Goal: Task Accomplishment & Management: Manage account settings

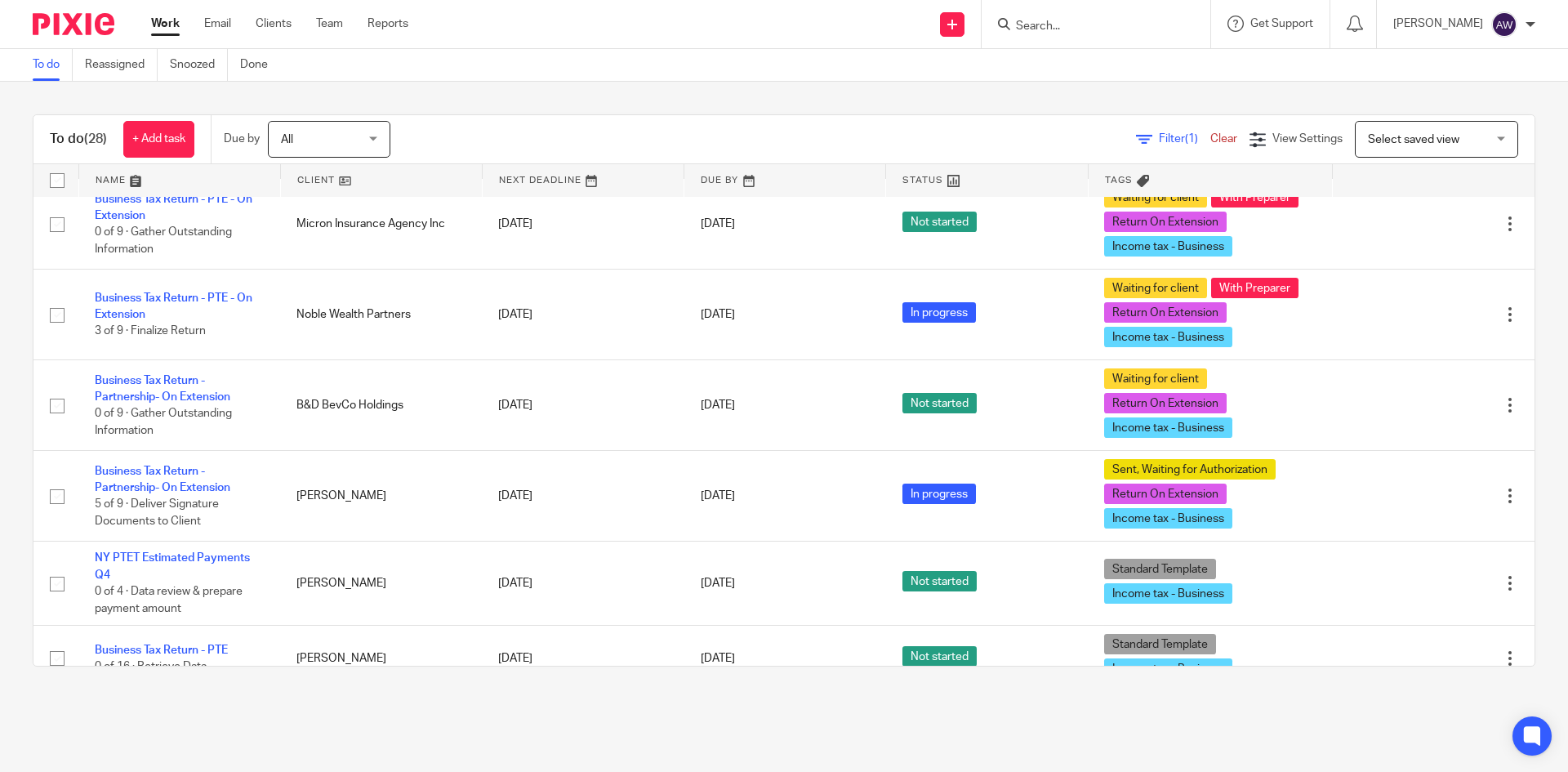
scroll to position [2033, 0]
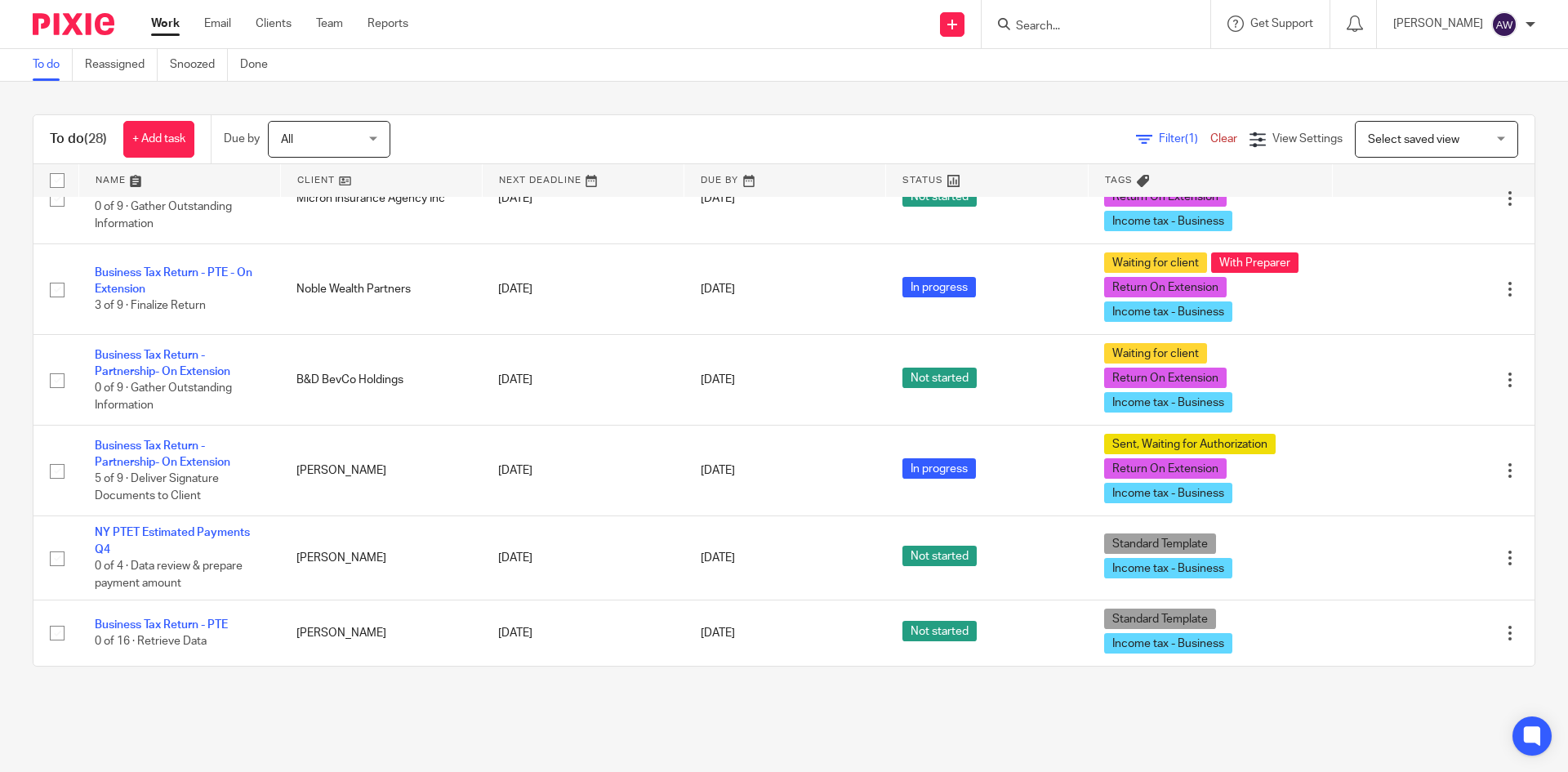
click at [1046, 34] on form at bounding box center [1101, 24] width 174 height 21
click at [1040, 25] on input "Search" at bounding box center [1088, 27] width 147 height 15
type input "the goo"
click at [1078, 53] on link at bounding box center [1149, 70] width 276 height 37
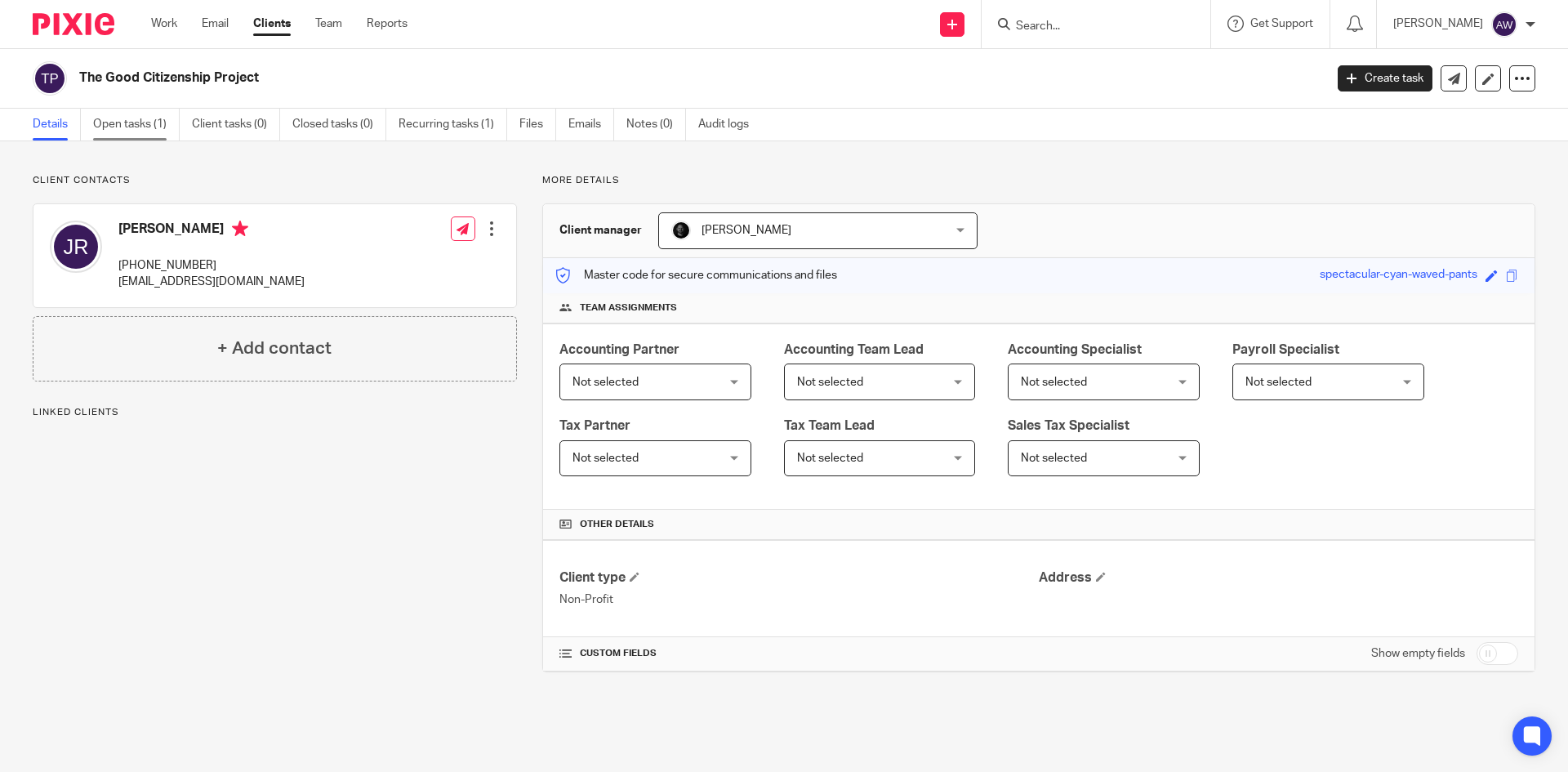
click at [127, 133] on link "Open tasks (1)" at bounding box center [136, 125] width 87 height 32
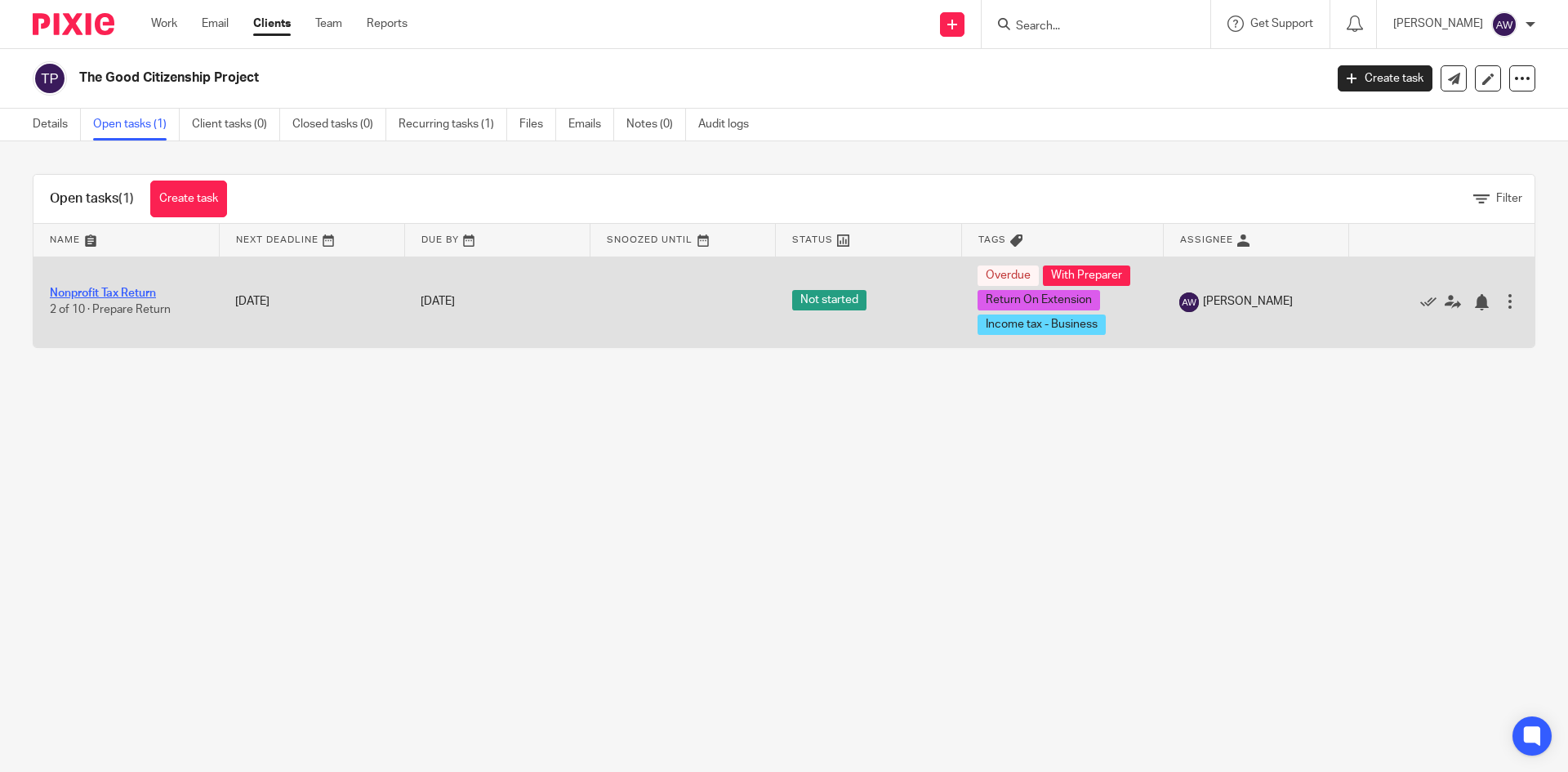
click at [102, 291] on link "Nonprofit Tax Return" at bounding box center [103, 293] width 107 height 12
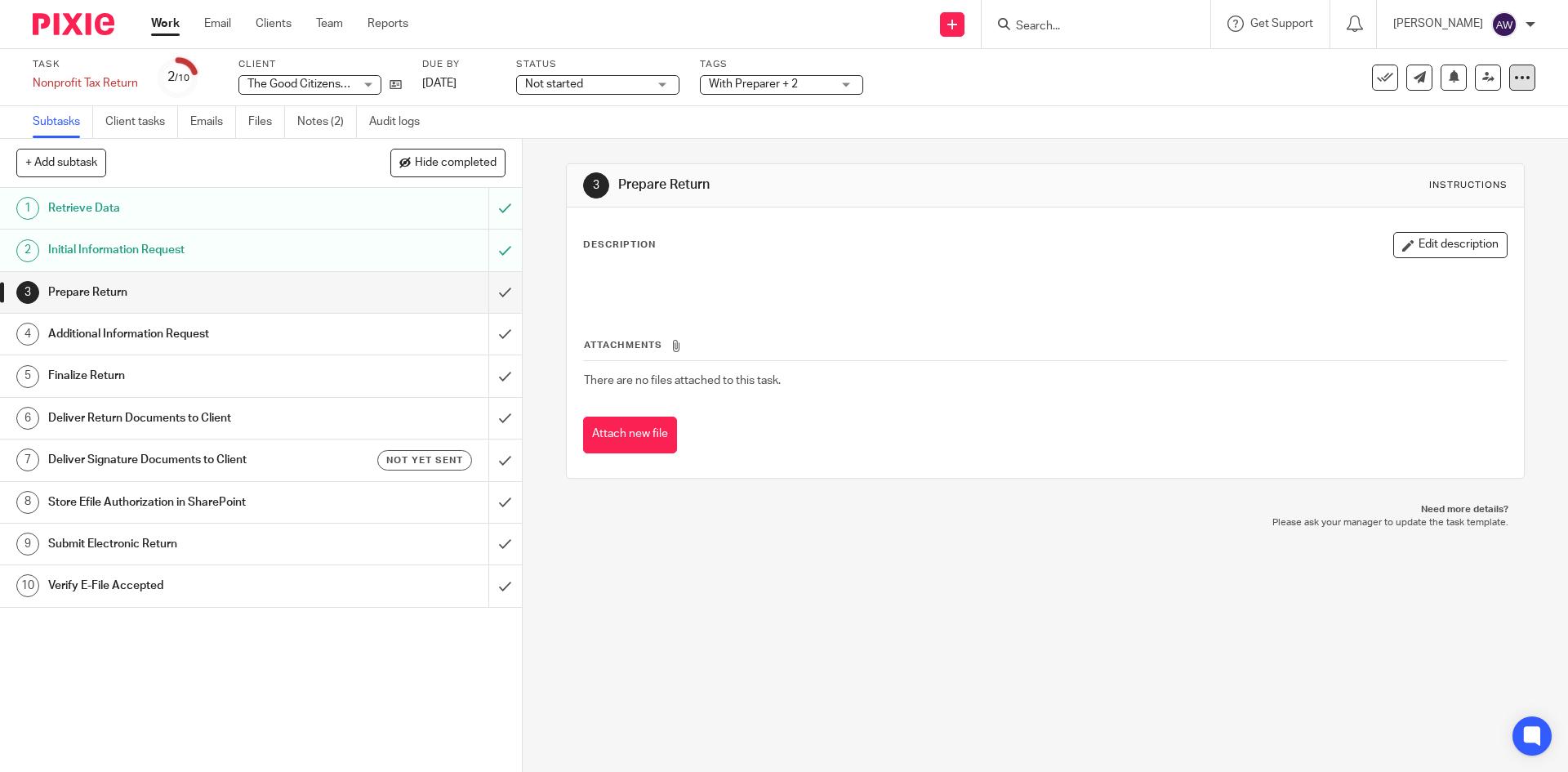
click at [1521, 77] on div at bounding box center [1522, 77] width 26 height 26
click at [1456, 138] on link "Advanced task editor" at bounding box center [1460, 143] width 108 height 12
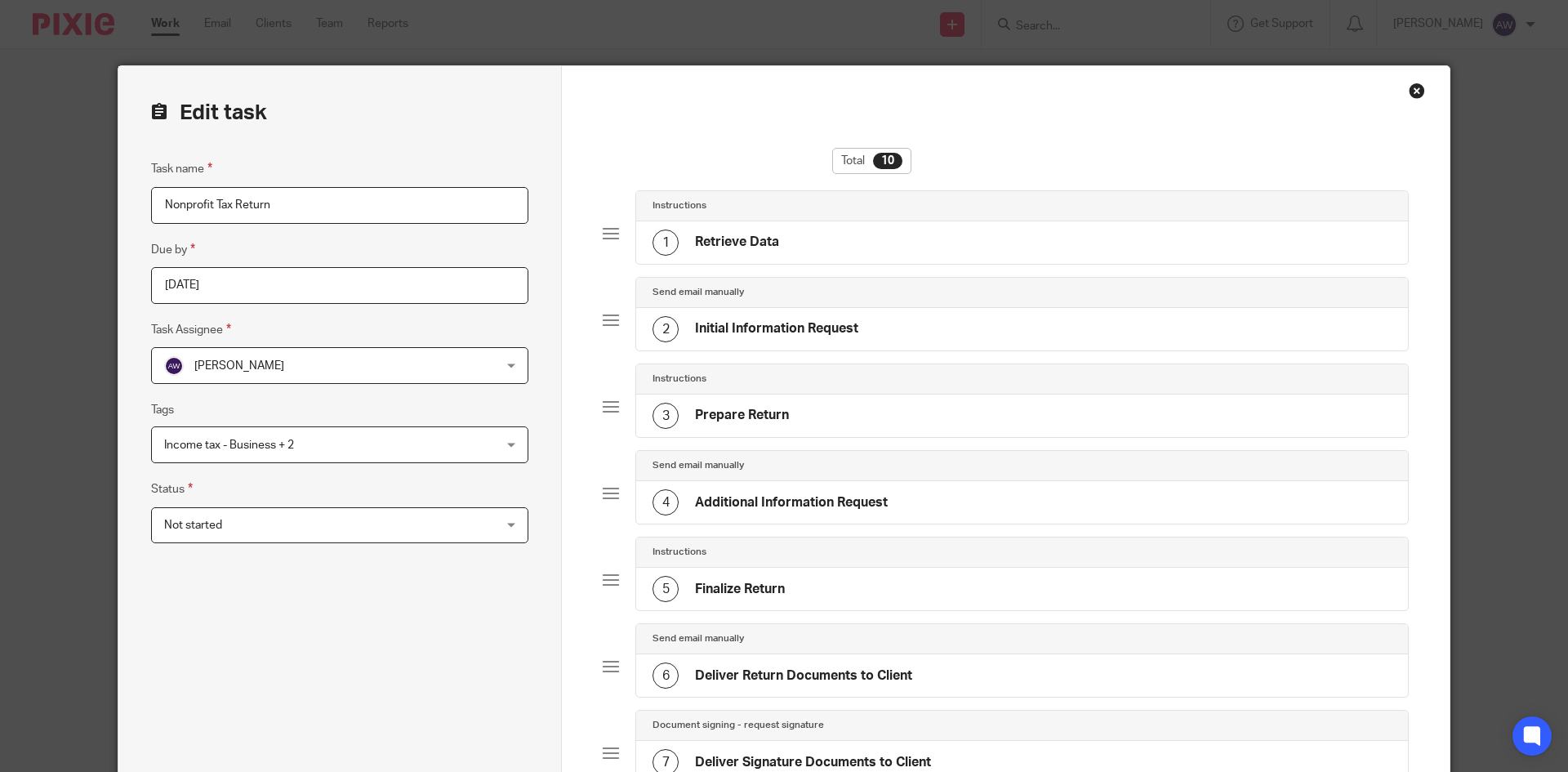
click at [240, 280] on input "[DATE]" at bounding box center [340, 286] width 377 height 37
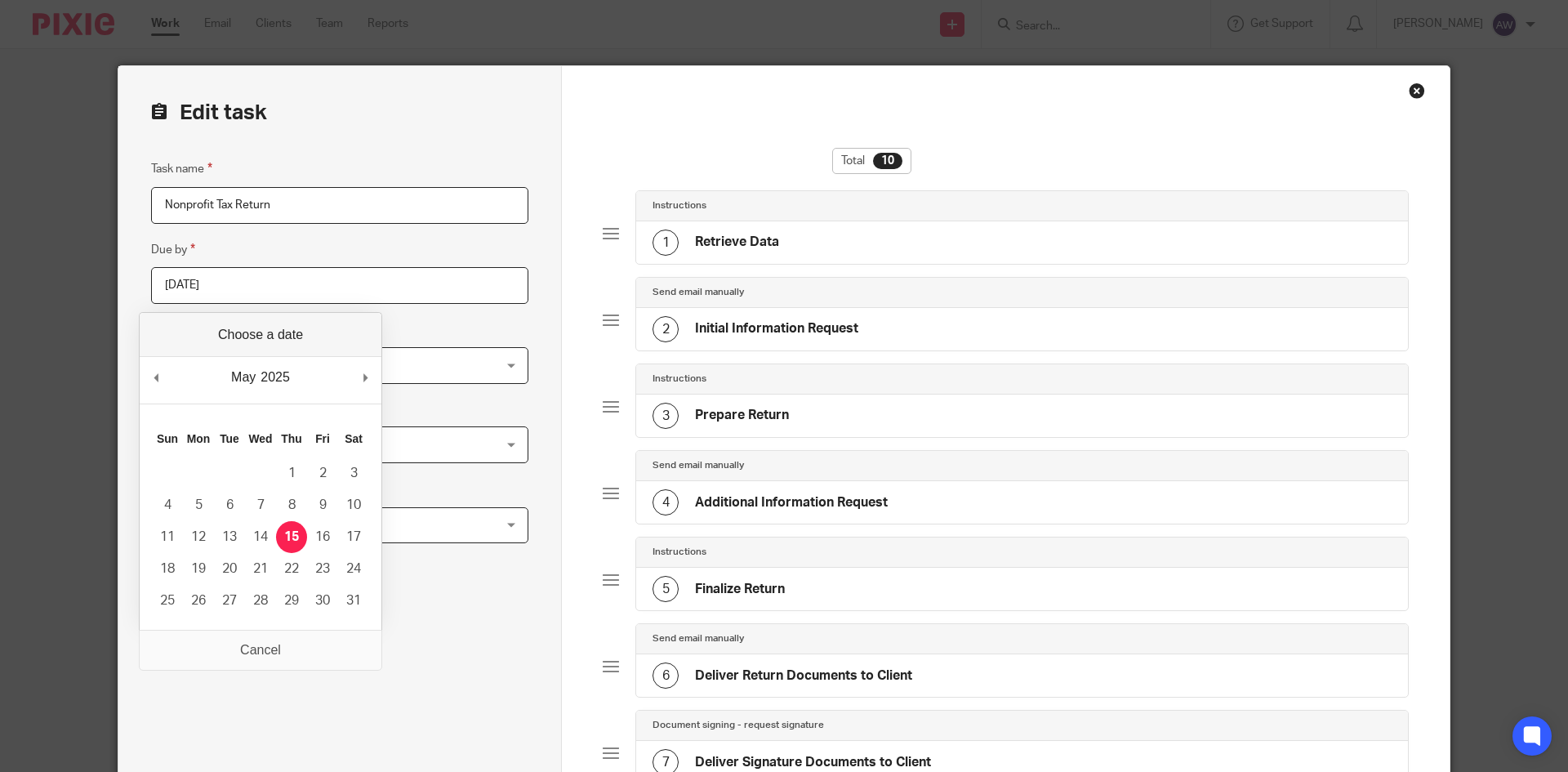
click at [356, 381] on div "May January February March April May June July August September October Novembe…" at bounding box center [261, 381] width 242 height 47
click at [361, 379] on div "May January February March April May June July August September October Novembe…" at bounding box center [261, 381] width 242 height 47
type input "2025-11-15"
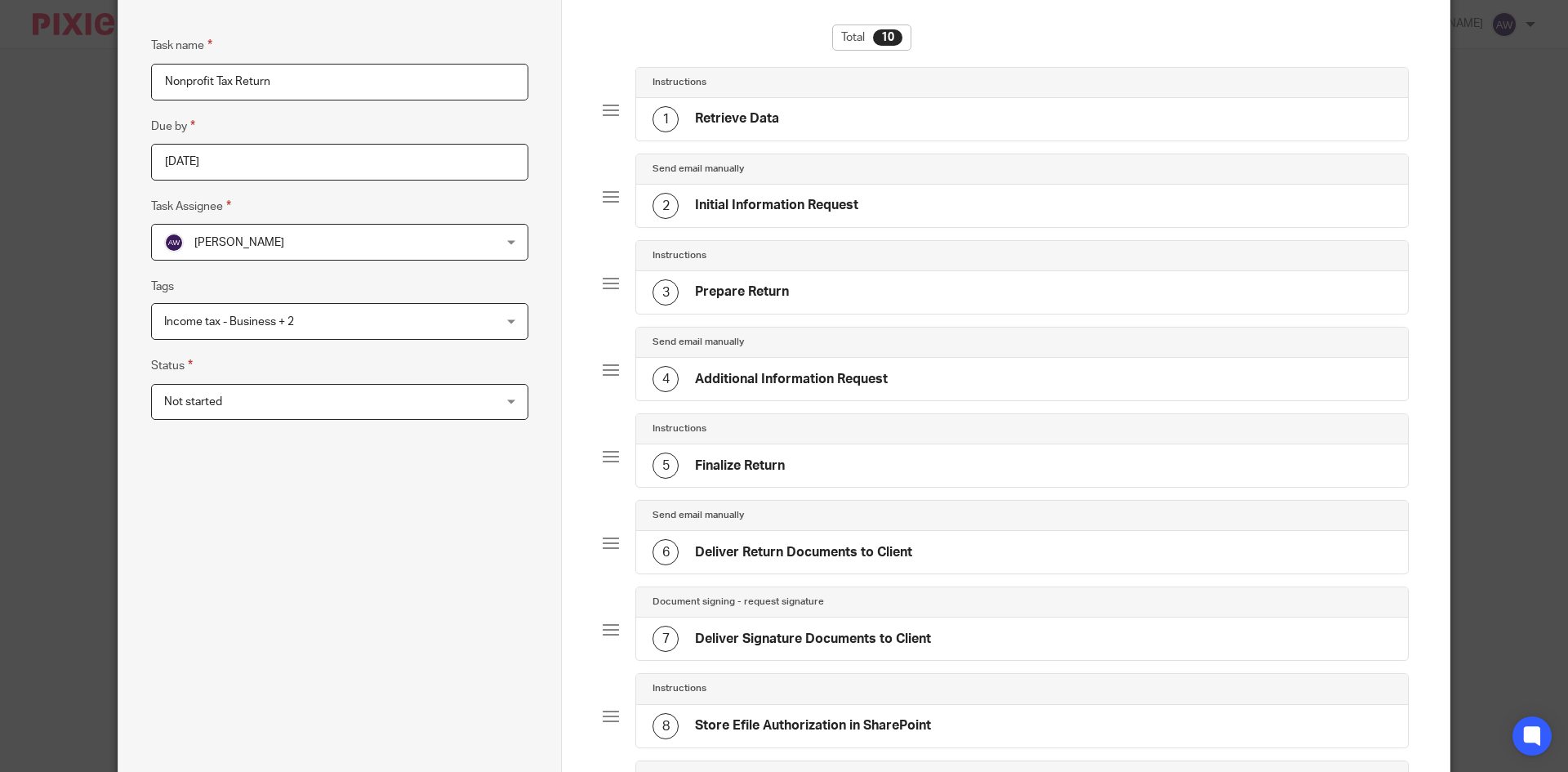
scroll to position [163, 0]
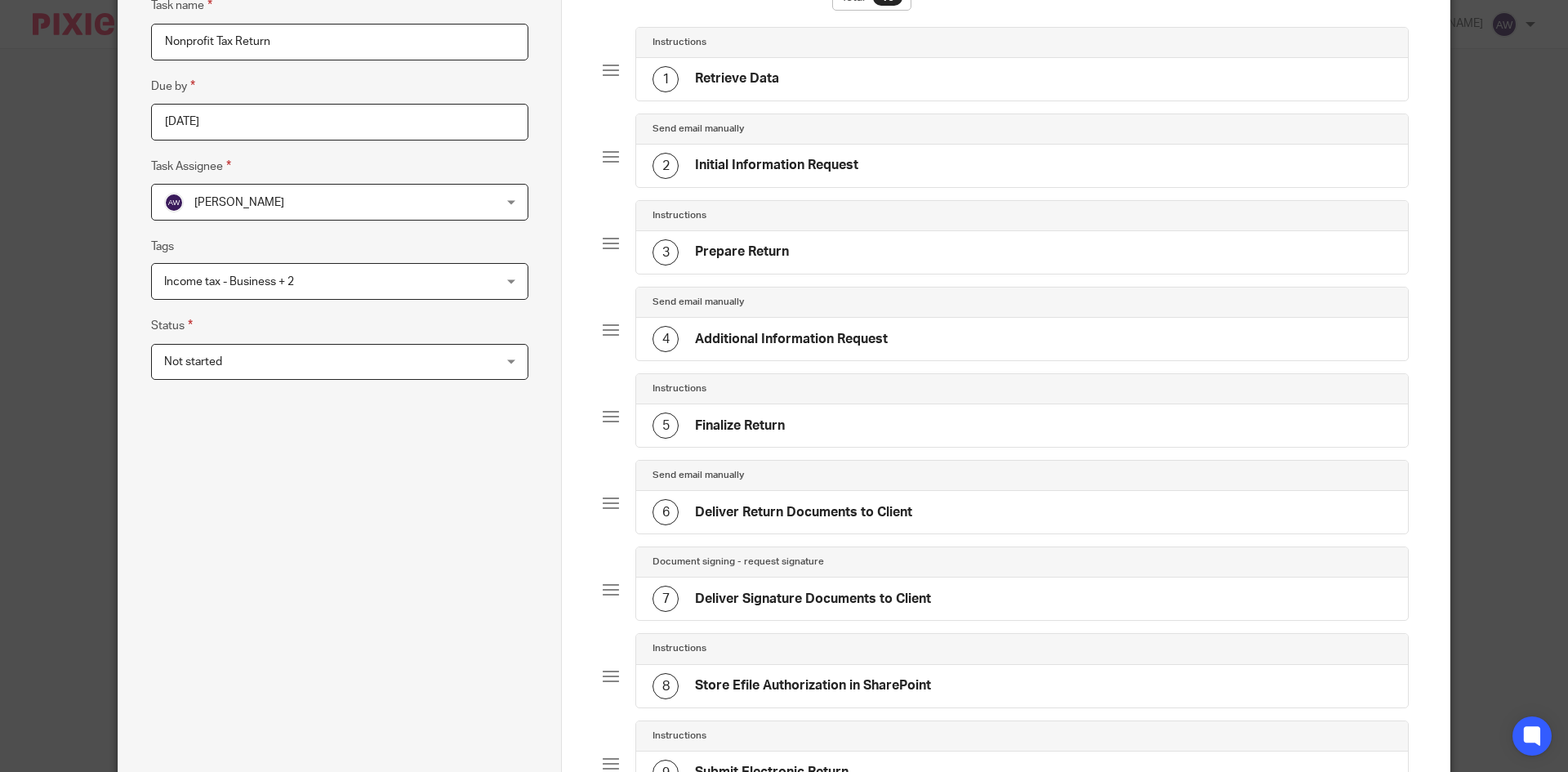
click at [291, 356] on span "Not started" at bounding box center [309, 361] width 290 height 34
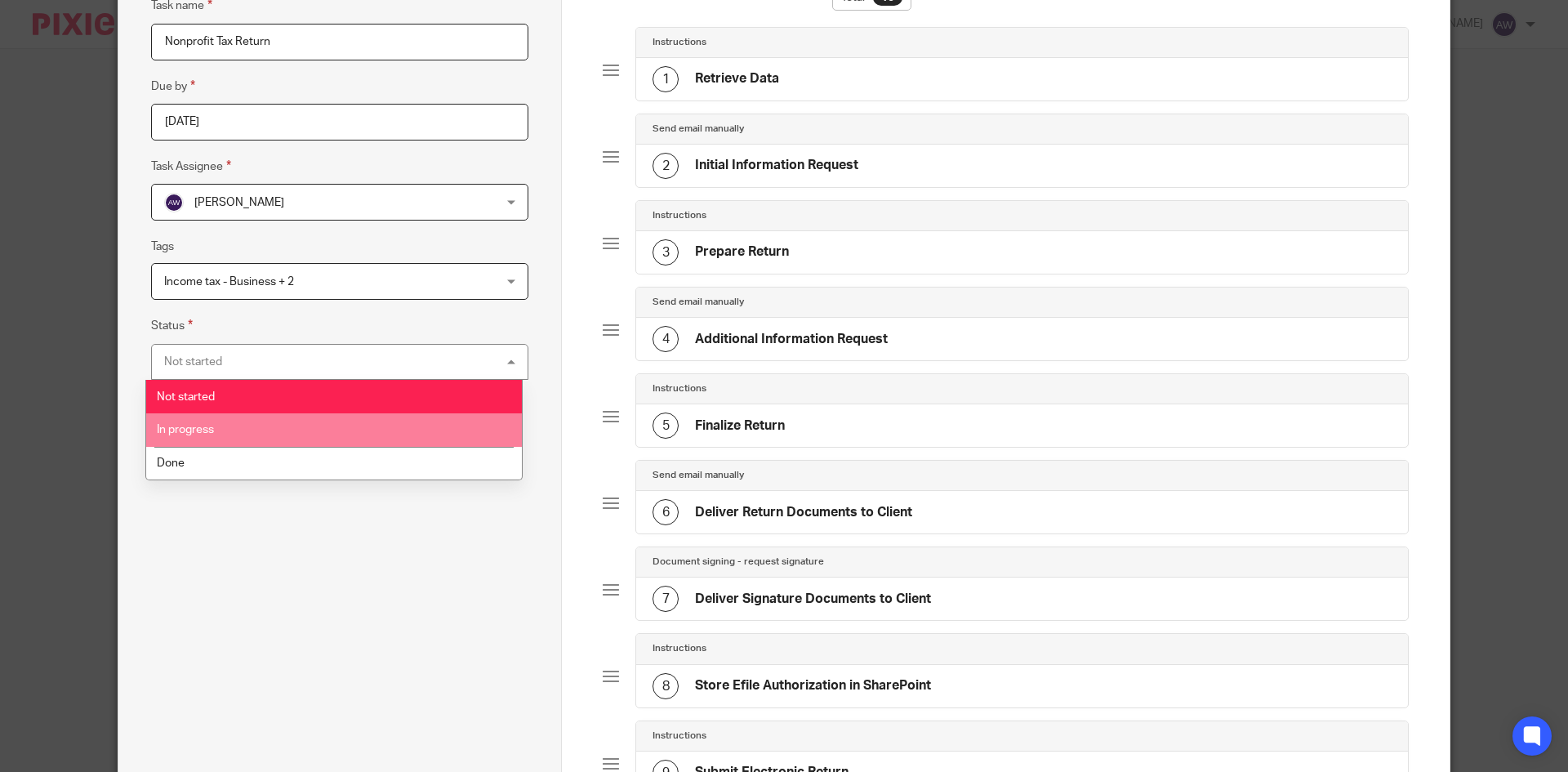
click at [241, 431] on li "In progress" at bounding box center [334, 431] width 375 height 33
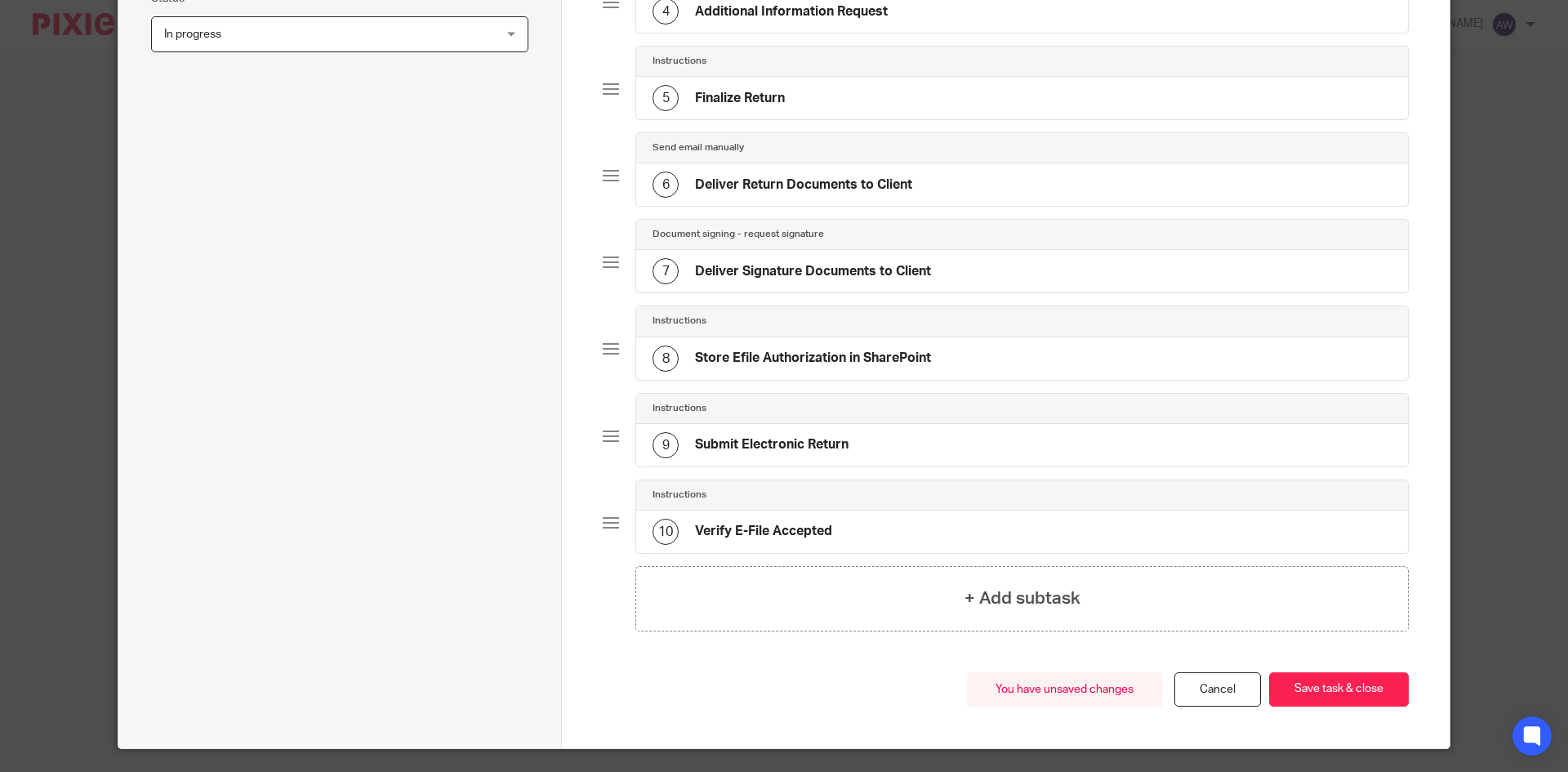
scroll to position [534, 0]
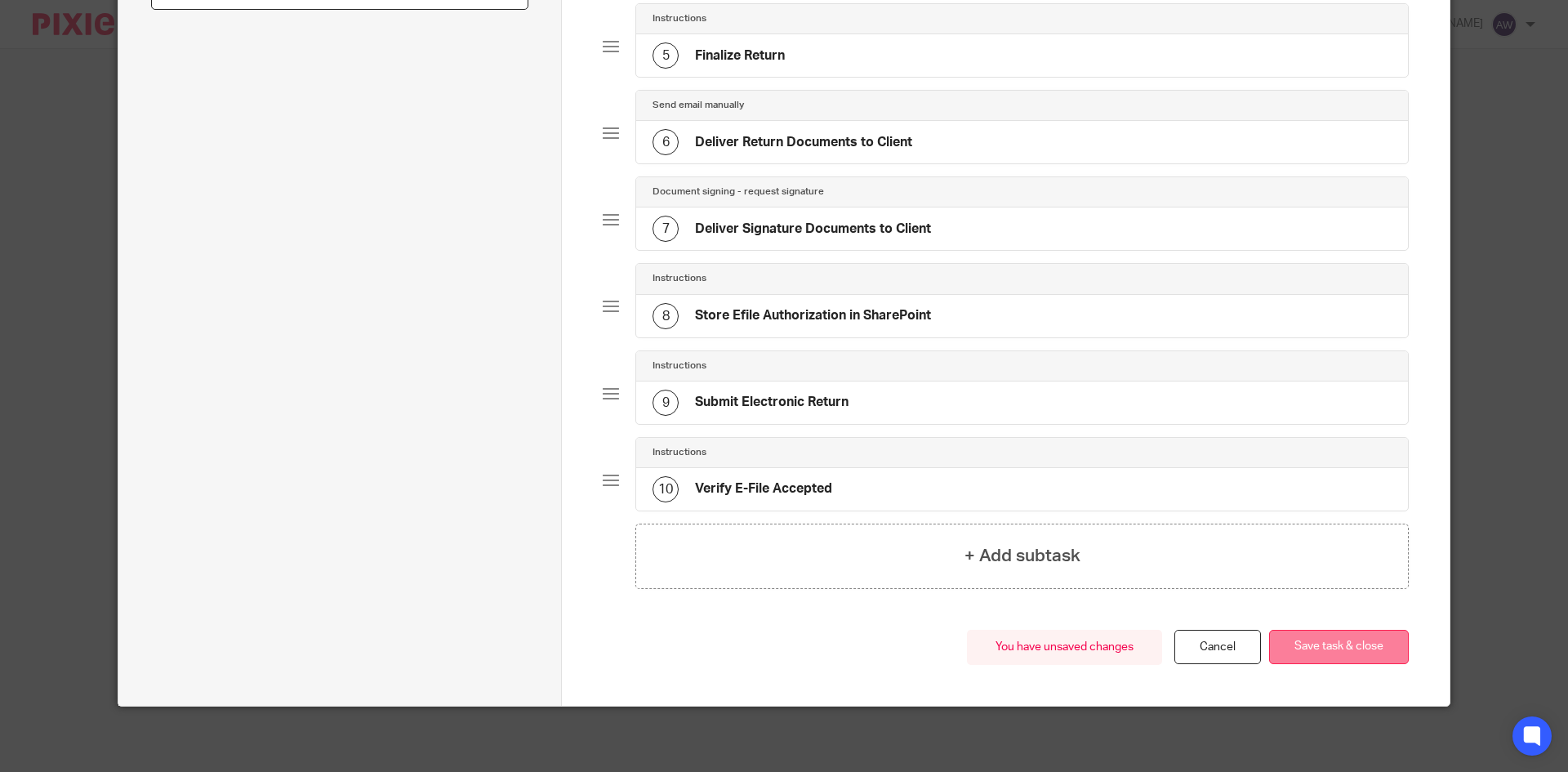
click at [1332, 643] on button "Save task & close" at bounding box center [1339, 648] width 140 height 35
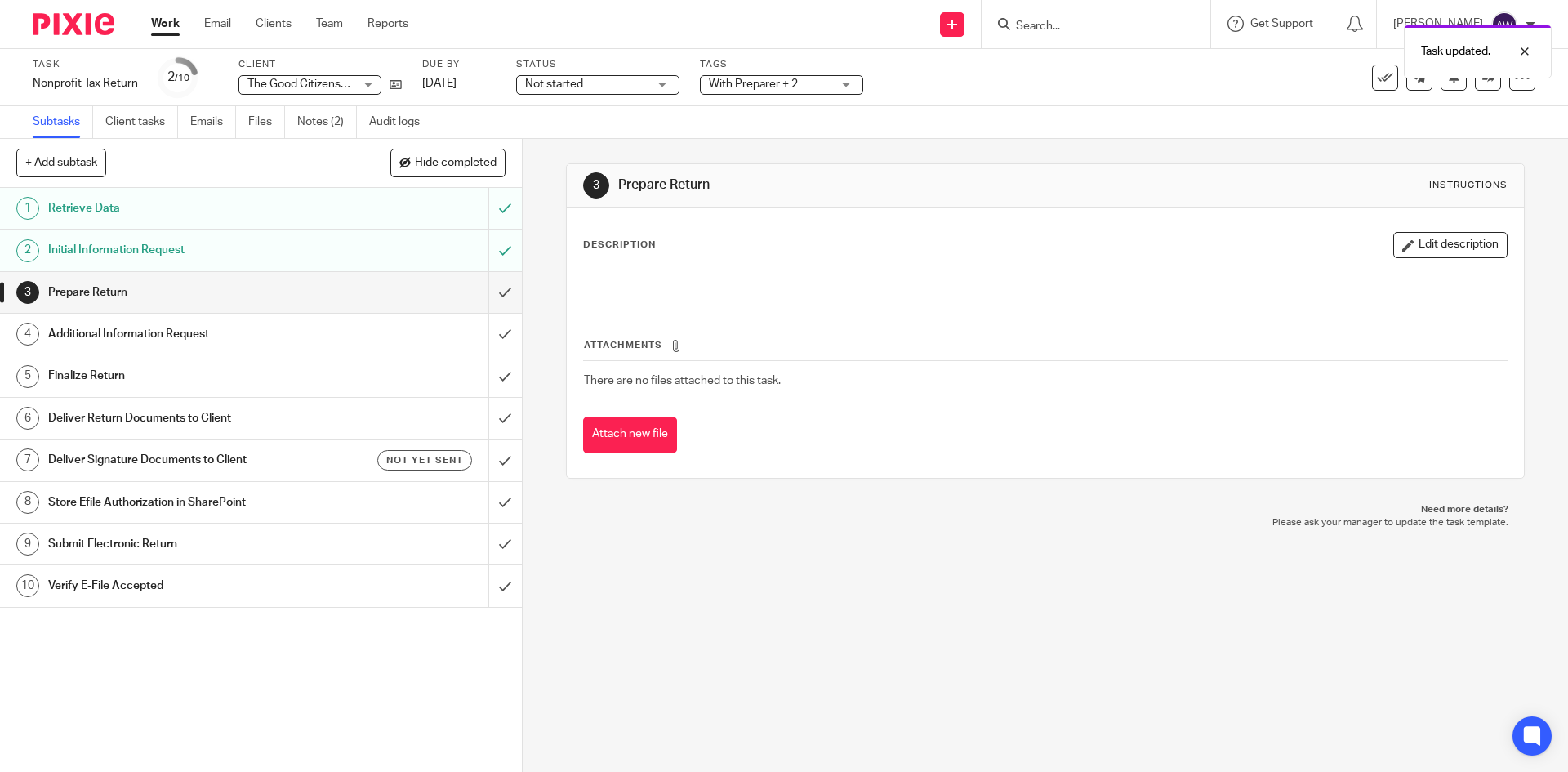
click at [169, 31] on link "Work" at bounding box center [166, 24] width 28 height 17
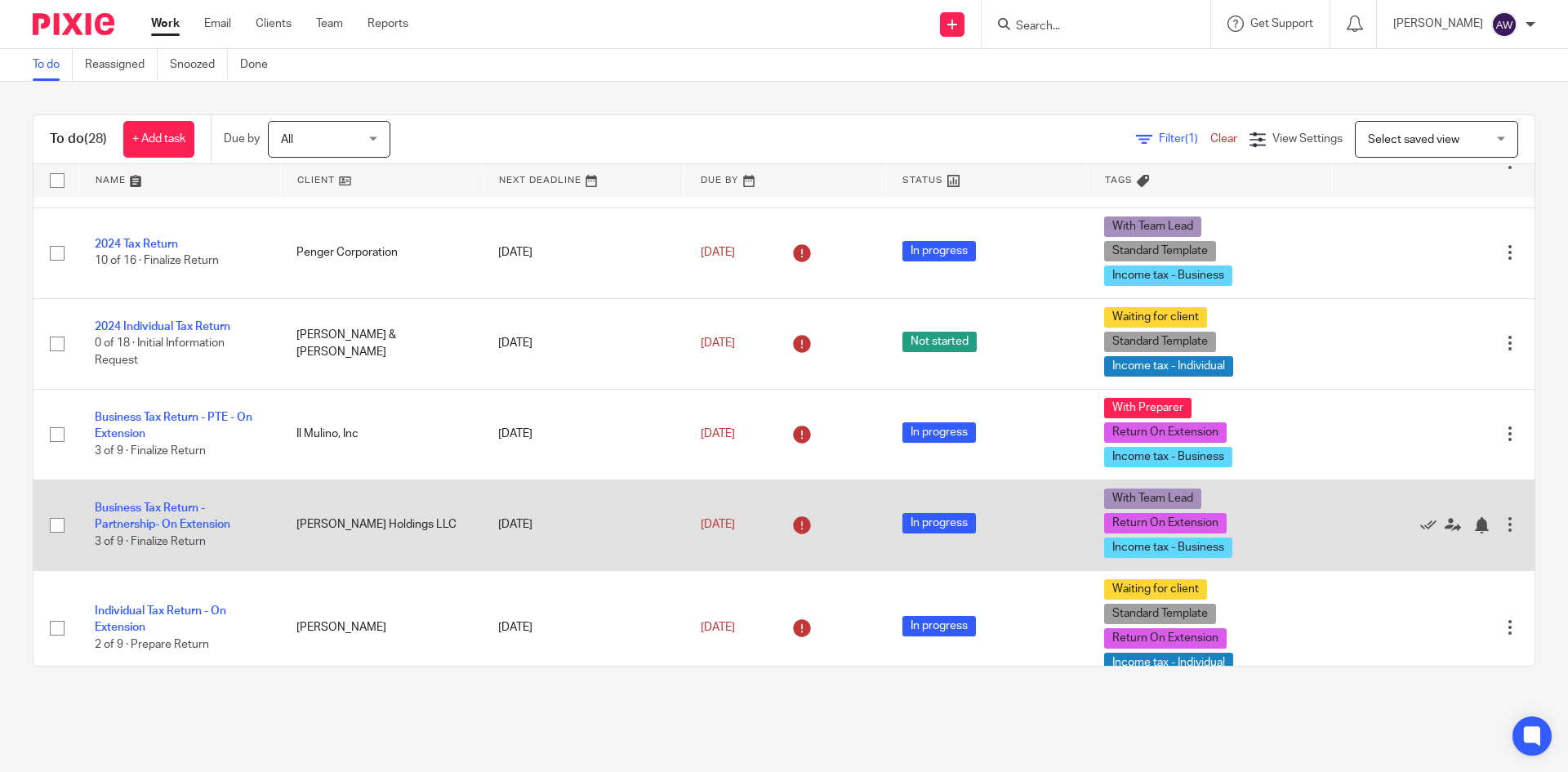
scroll to position [572, 0]
